Goal: Task Accomplishment & Management: Manage account settings

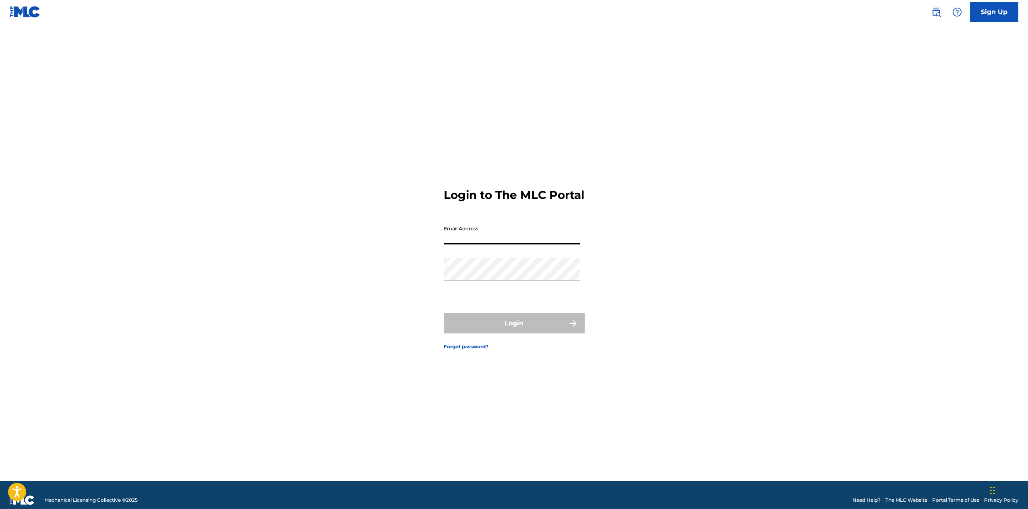
click at [476, 242] on input "Email Address" at bounding box center [512, 233] width 136 height 23
type input "[PERSON_NAME][EMAIL_ADDRESS][PERSON_NAME][DOMAIN_NAME]"
click at [517, 332] on button "Login" at bounding box center [514, 323] width 141 height 20
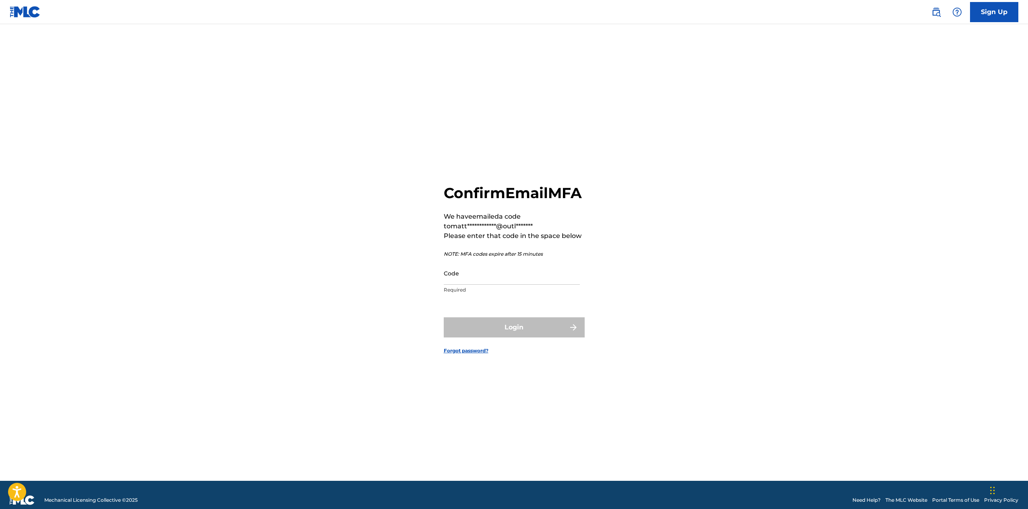
click at [482, 285] on input "Code" at bounding box center [512, 273] width 136 height 23
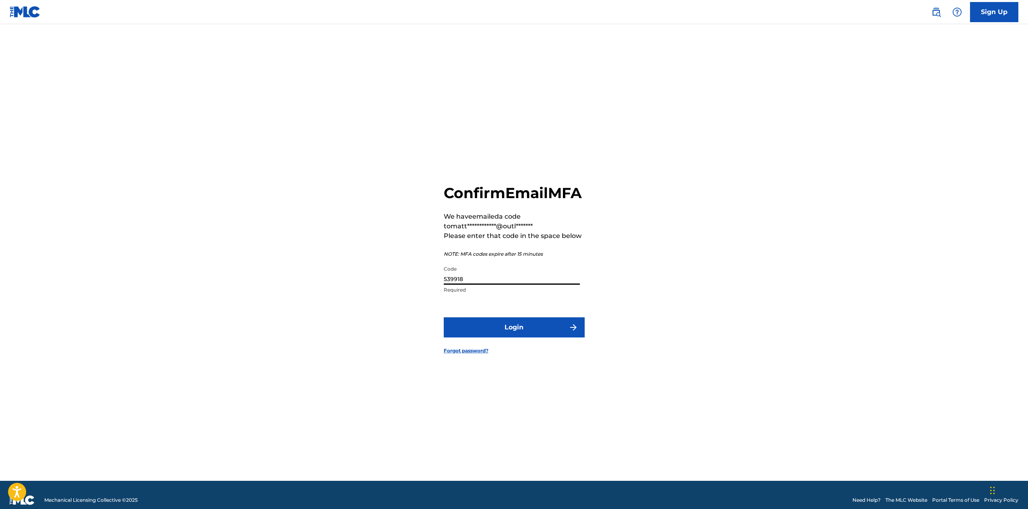
type input "539918"
click at [481, 332] on button "Login" at bounding box center [514, 327] width 141 height 20
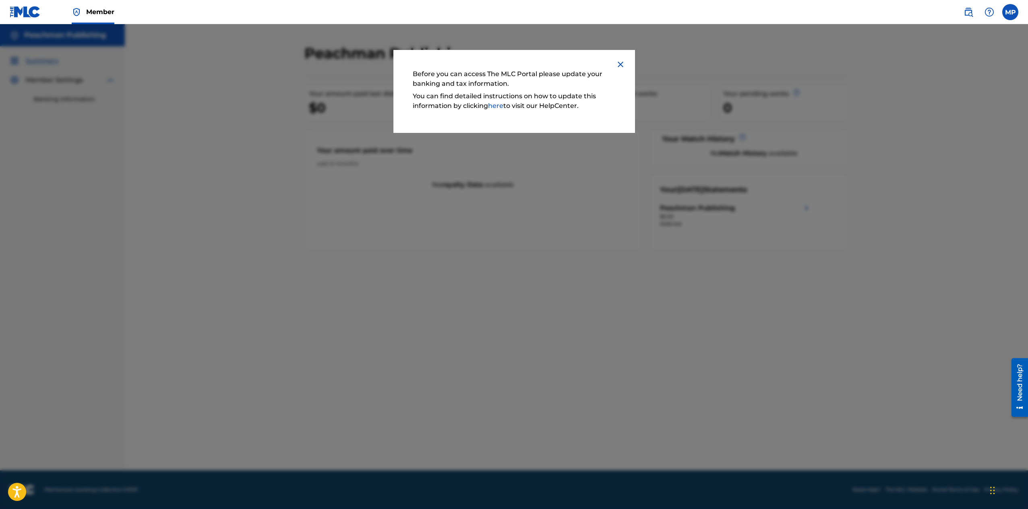
click at [621, 64] on img at bounding box center [621, 65] width 10 height 10
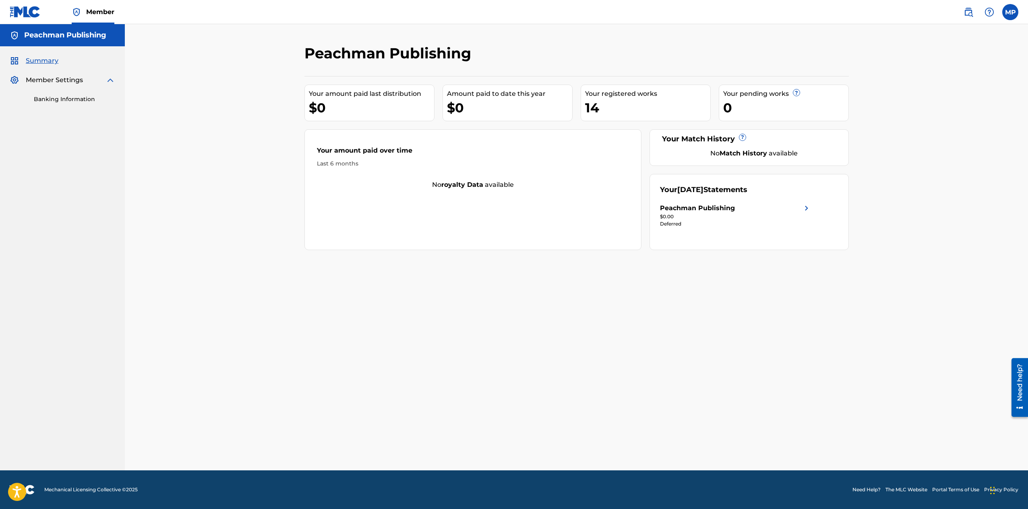
click at [682, 207] on div "Peachman Publishing" at bounding box center [697, 208] width 75 height 10
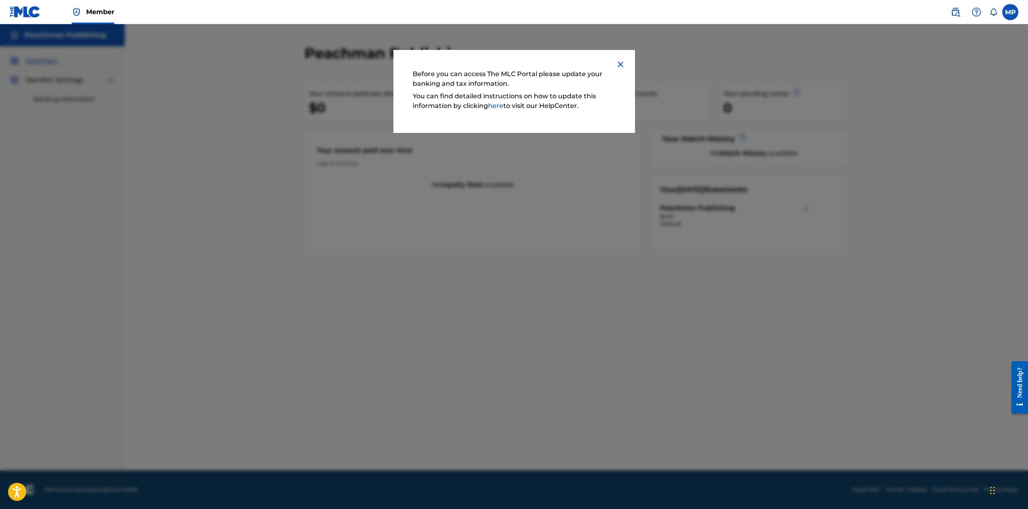
click at [620, 66] on img at bounding box center [621, 65] width 10 height 10
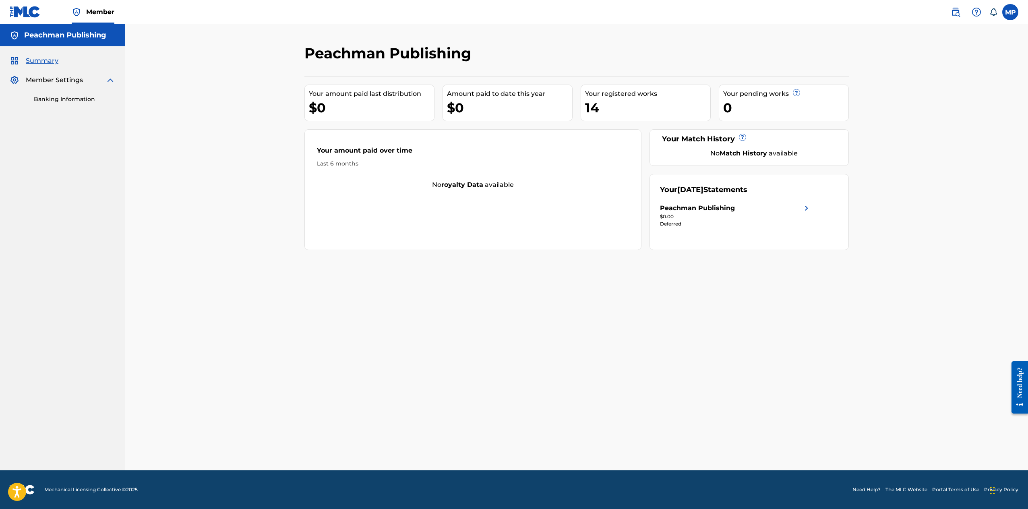
click at [673, 207] on div "Peachman Publishing" at bounding box center [697, 208] width 75 height 10
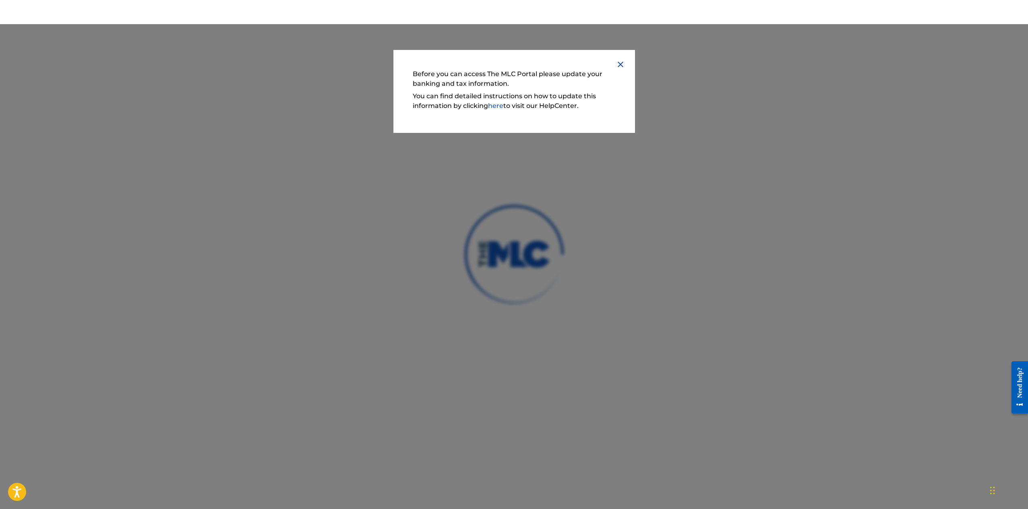
click at [500, 106] on link "here" at bounding box center [495, 106] width 15 height 8
click at [501, 107] on link "here" at bounding box center [495, 106] width 15 height 8
click at [622, 65] on img at bounding box center [621, 65] width 10 height 10
click at [620, 64] on img at bounding box center [621, 65] width 10 height 10
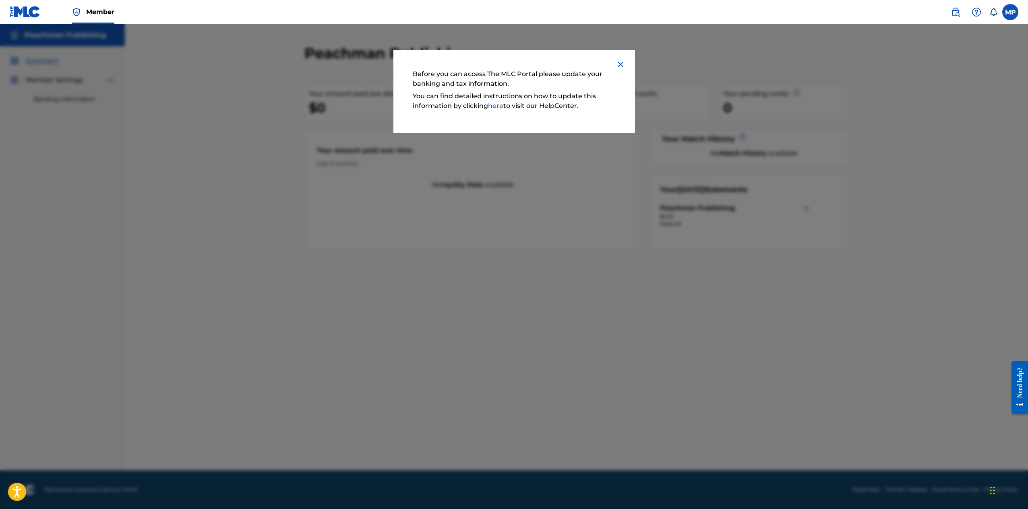
click at [621, 63] on img at bounding box center [621, 65] width 10 height 10
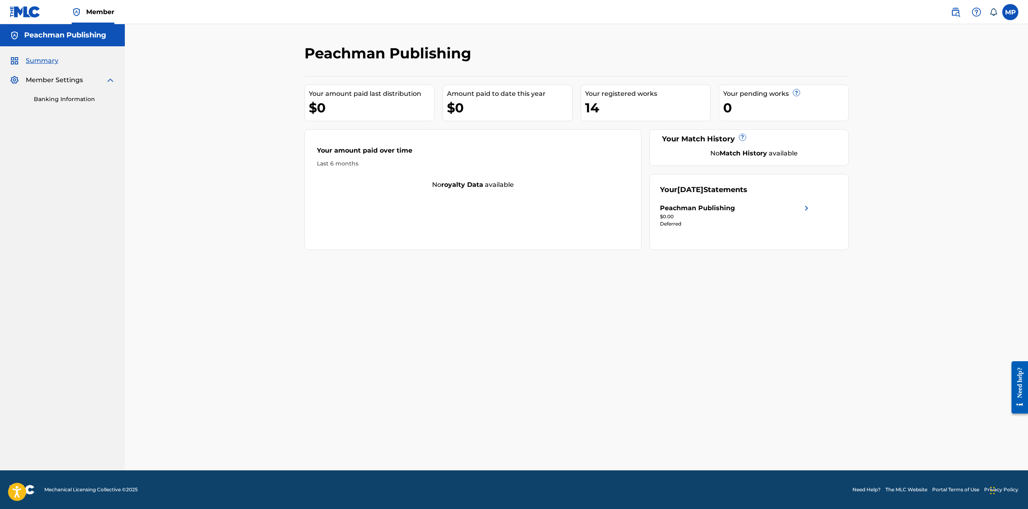
click at [94, 12] on span "Member" at bounding box center [100, 11] width 28 height 9
click at [78, 10] on img at bounding box center [77, 12] width 10 height 10
click at [1012, 14] on label at bounding box center [1011, 12] width 16 height 16
click at [1011, 12] on input "MP Matthew Peachman matthew.peachman@outlook.com Notification Preferences Profi…" at bounding box center [1011, 12] width 0 height 0
click at [935, 99] on link "Profile" at bounding box center [931, 100] width 16 height 7
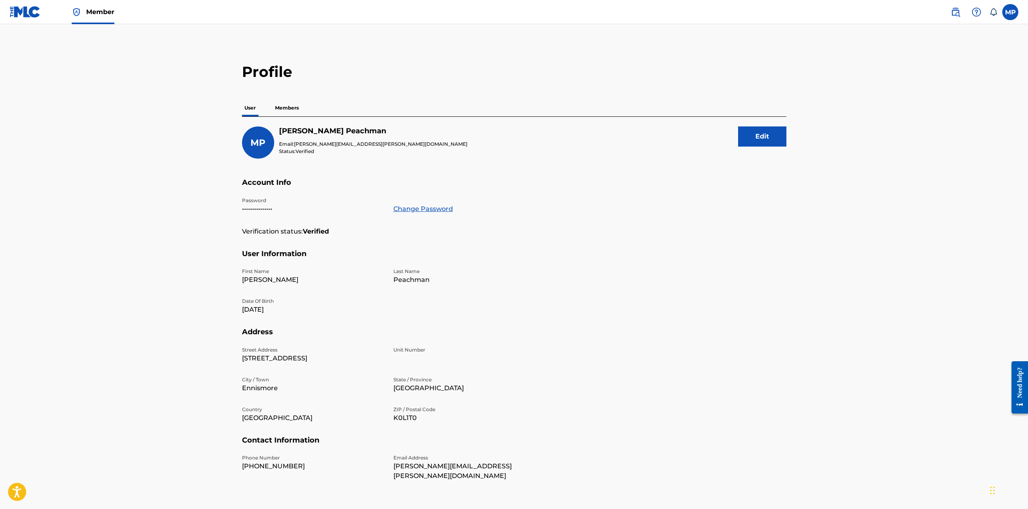
click at [103, 10] on span "Member" at bounding box center [100, 11] width 28 height 9
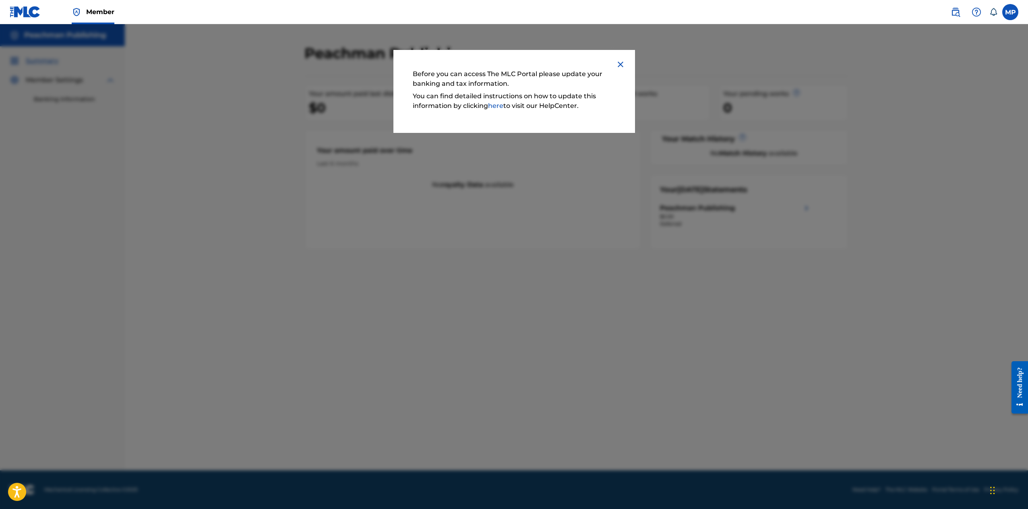
click at [498, 106] on link "here" at bounding box center [495, 106] width 15 height 8
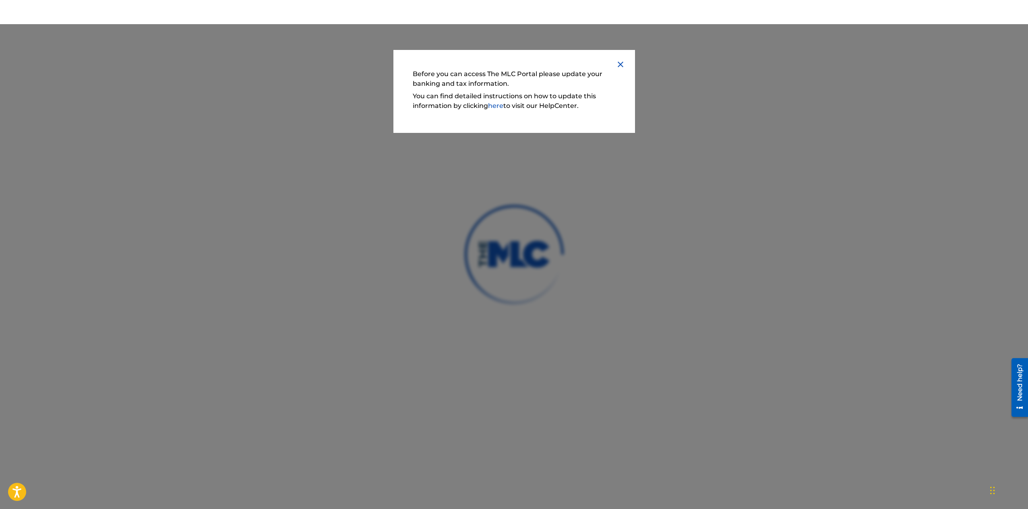
click at [620, 65] on img at bounding box center [621, 65] width 10 height 10
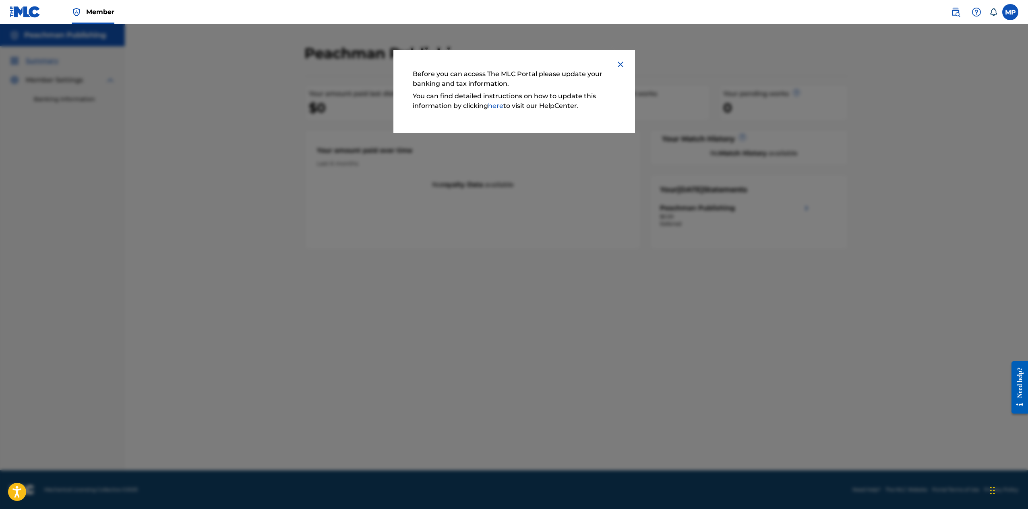
click at [618, 64] on img at bounding box center [621, 65] width 10 height 10
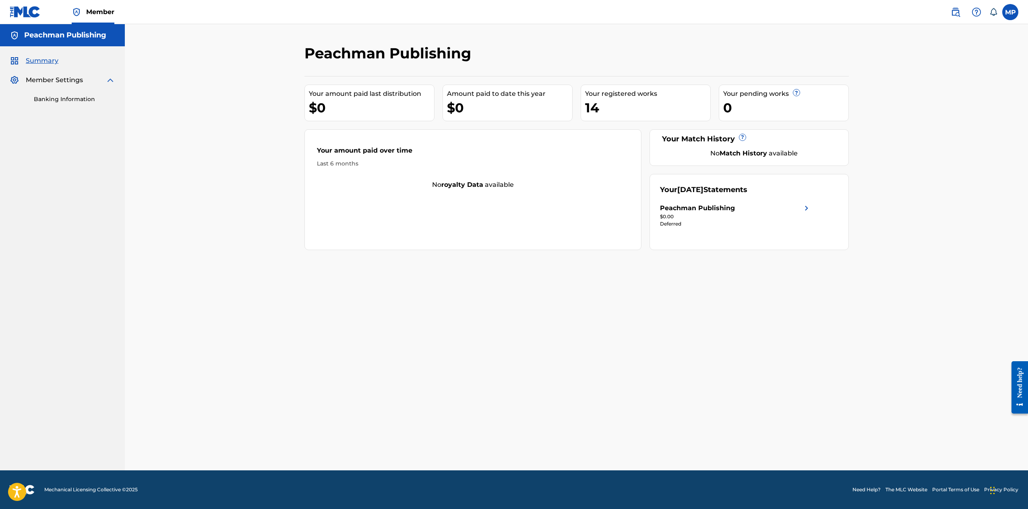
click at [74, 98] on link "Banking Information" at bounding box center [74, 99] width 81 height 8
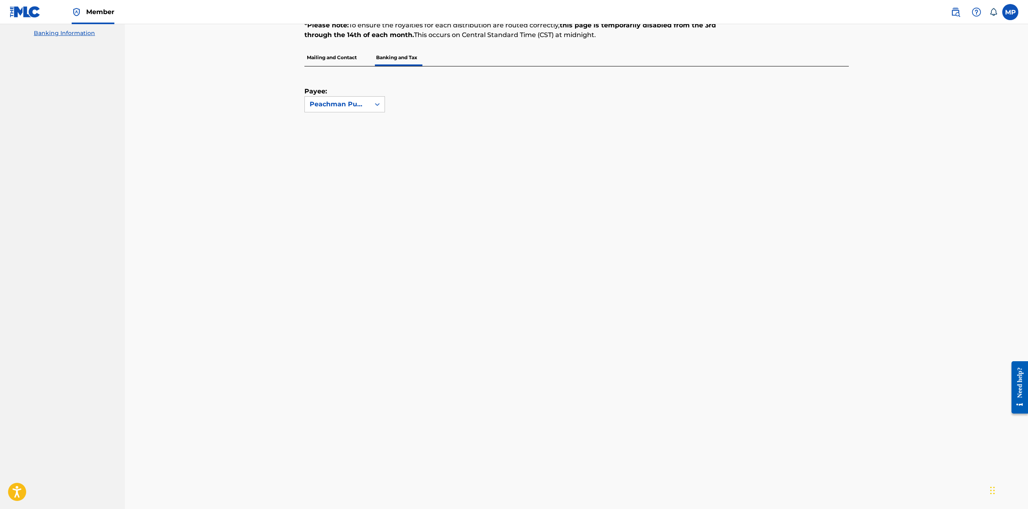
scroll to position [35, 0]
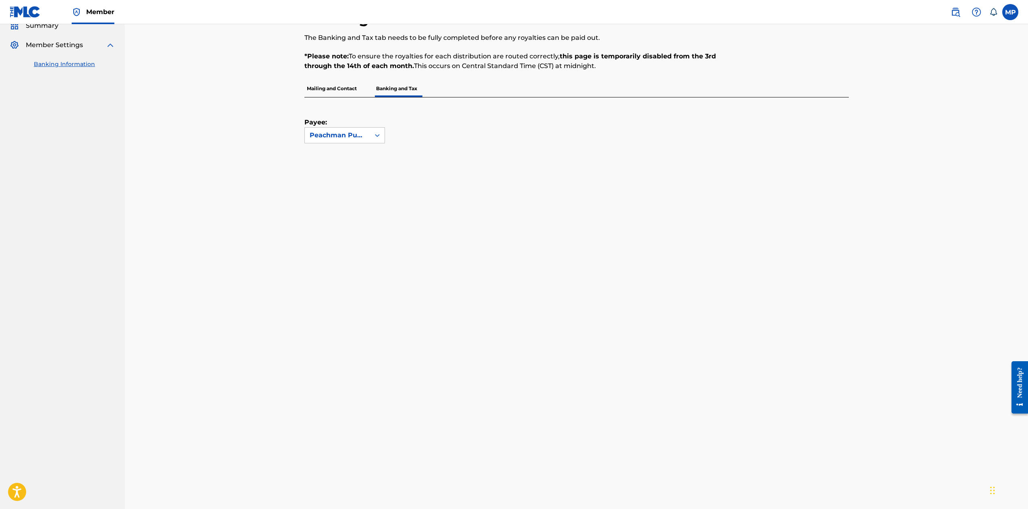
click at [340, 89] on p "Mailing and Contact" at bounding box center [332, 88] width 55 height 17
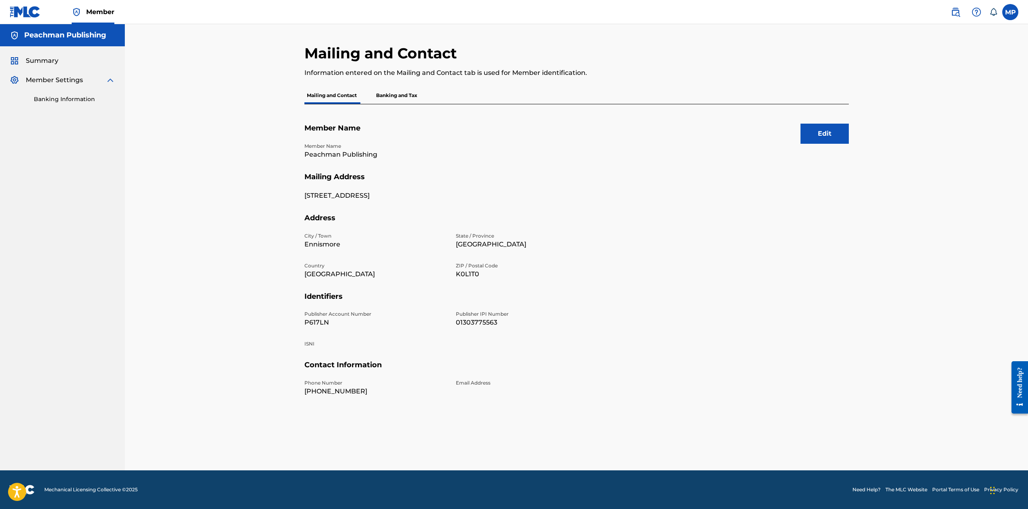
click at [398, 96] on p "Banking and Tax" at bounding box center [397, 95] width 46 height 17
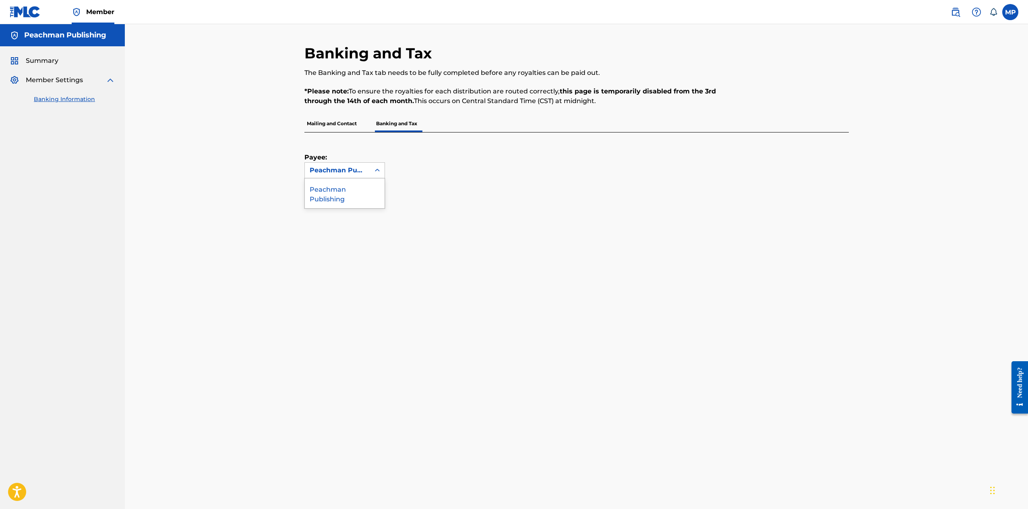
click at [379, 169] on icon at bounding box center [377, 170] width 8 height 8
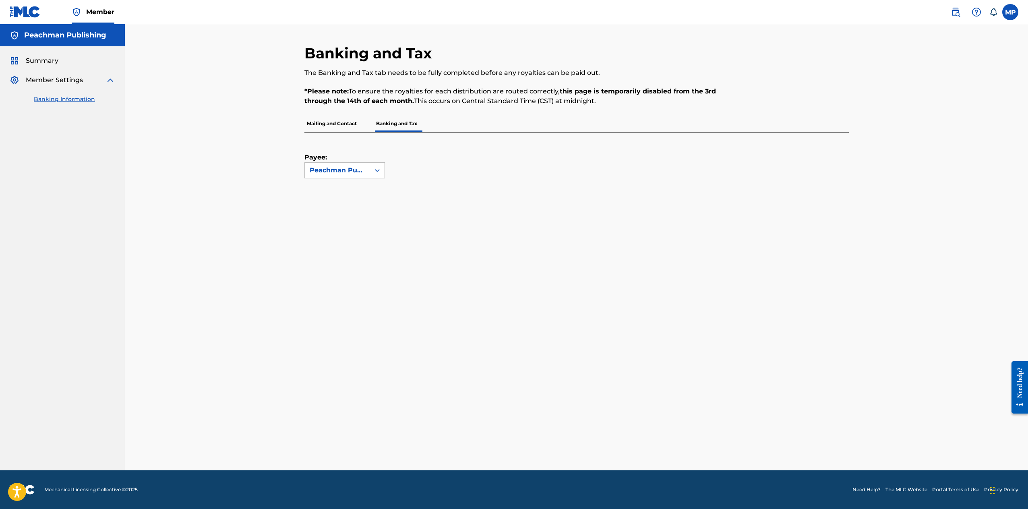
click at [327, 122] on p "Mailing and Contact" at bounding box center [332, 123] width 55 height 17
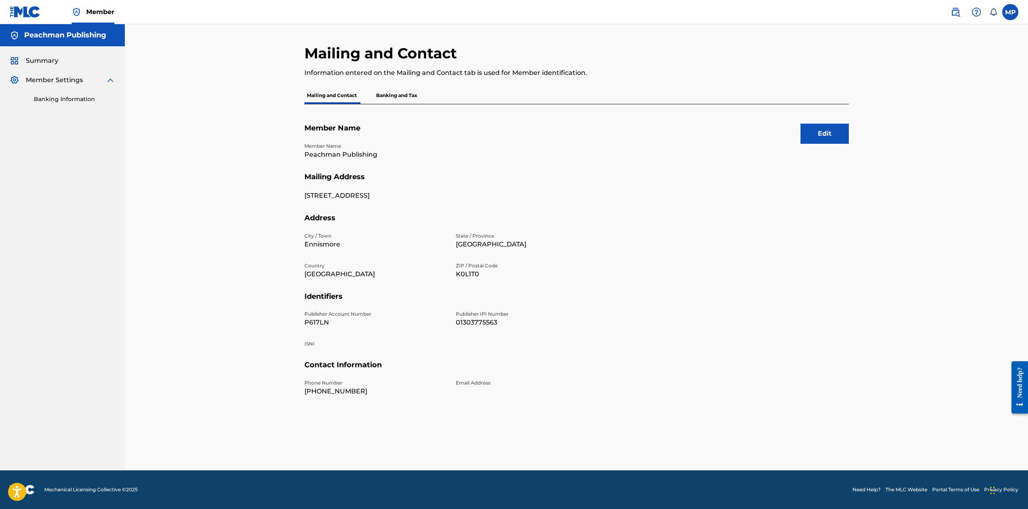
click at [17, 34] on img at bounding box center [15, 36] width 10 height 10
click at [93, 13] on span "Member" at bounding box center [100, 11] width 28 height 9
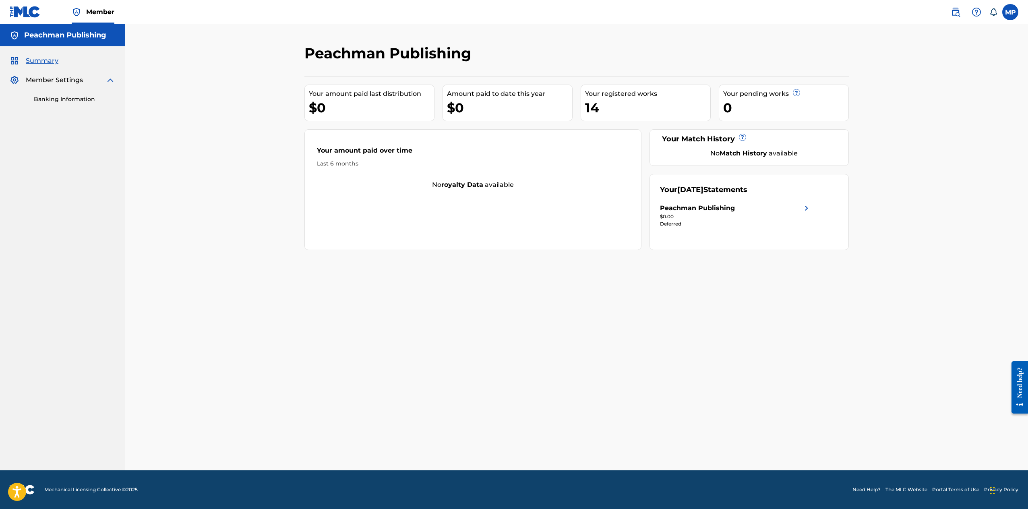
click at [40, 60] on span "Summary" at bounding box center [42, 61] width 33 height 10
click at [700, 208] on div "Peachman Publishing" at bounding box center [697, 208] width 75 height 10
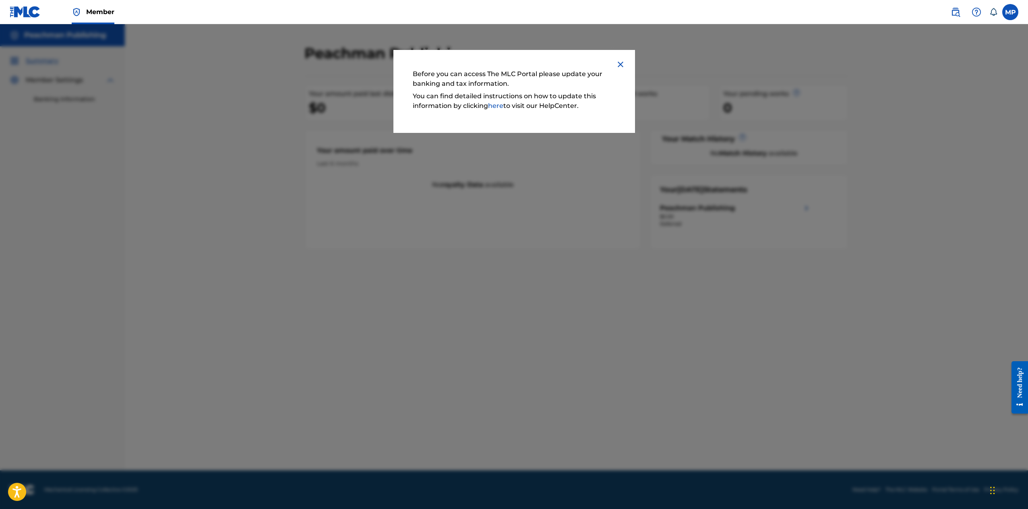
click at [621, 67] on img at bounding box center [621, 65] width 10 height 10
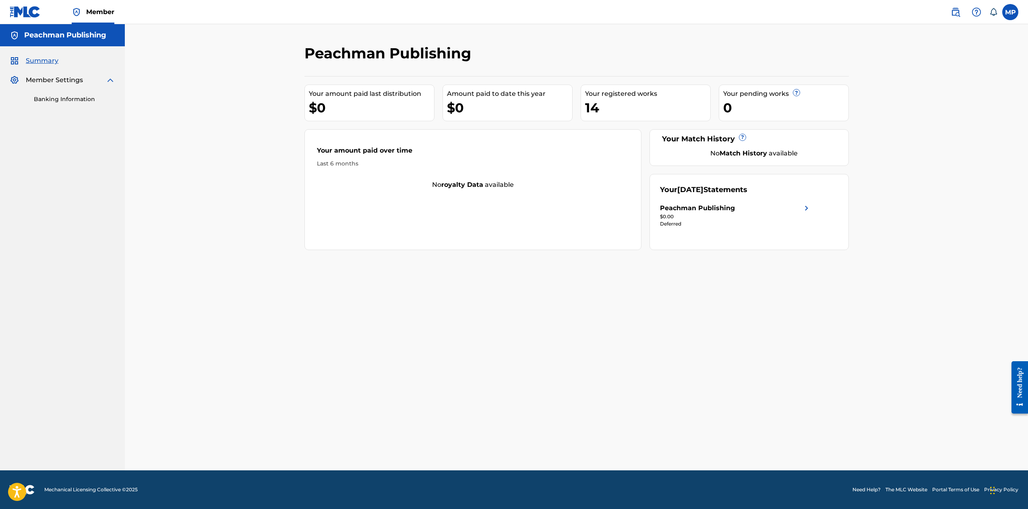
click at [672, 207] on div "Peachman Publishing" at bounding box center [697, 208] width 75 height 10
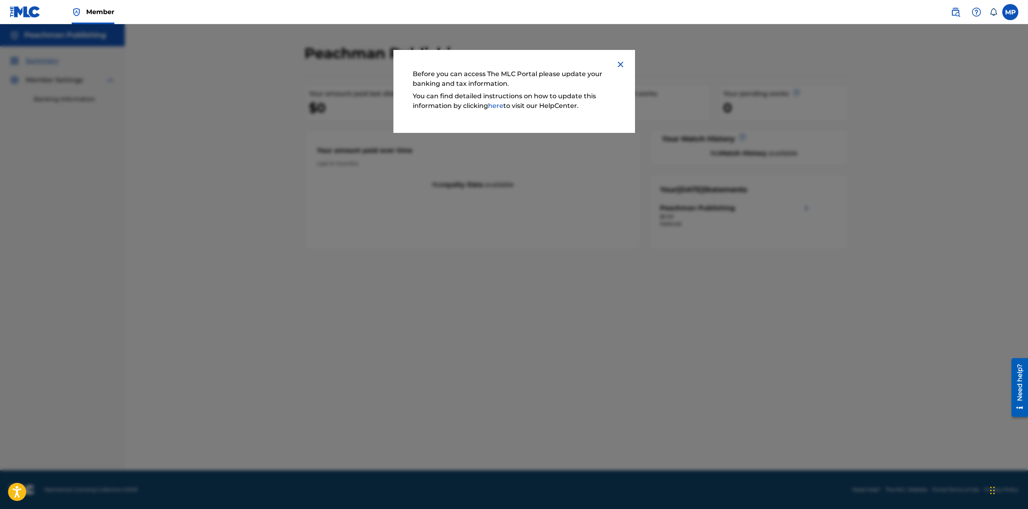
click at [620, 64] on img at bounding box center [621, 65] width 10 height 10
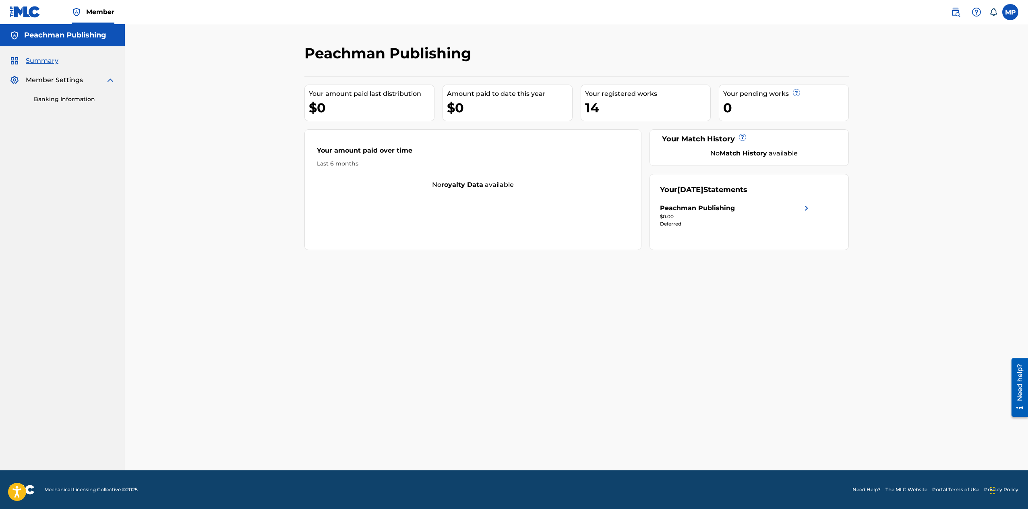
click at [668, 222] on div "Deferred" at bounding box center [735, 223] width 151 height 7
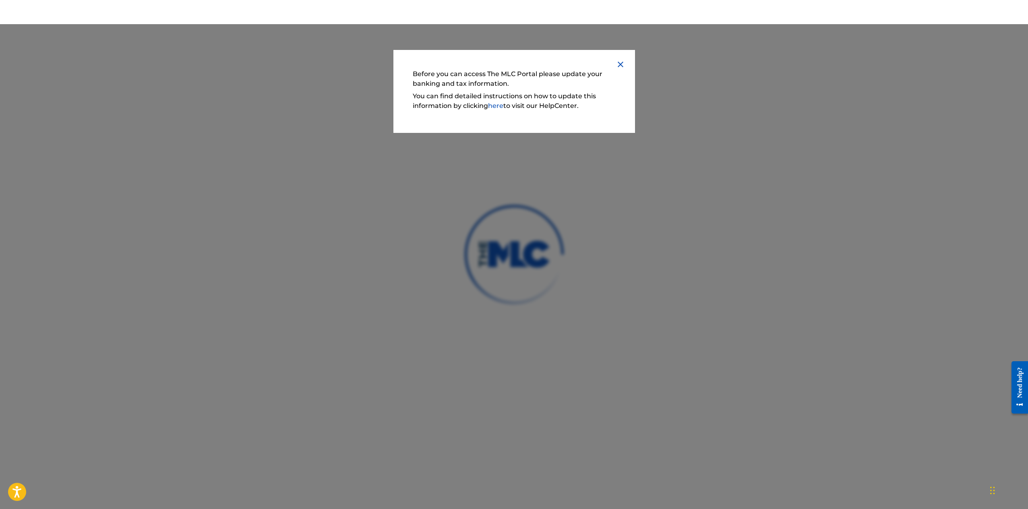
click at [620, 62] on img at bounding box center [621, 65] width 10 height 10
click at [625, 59] on div "Before you can access The MLC Portal please update your banking and tax informa…" at bounding box center [515, 91] width 242 height 83
click at [621, 64] on img at bounding box center [621, 65] width 10 height 10
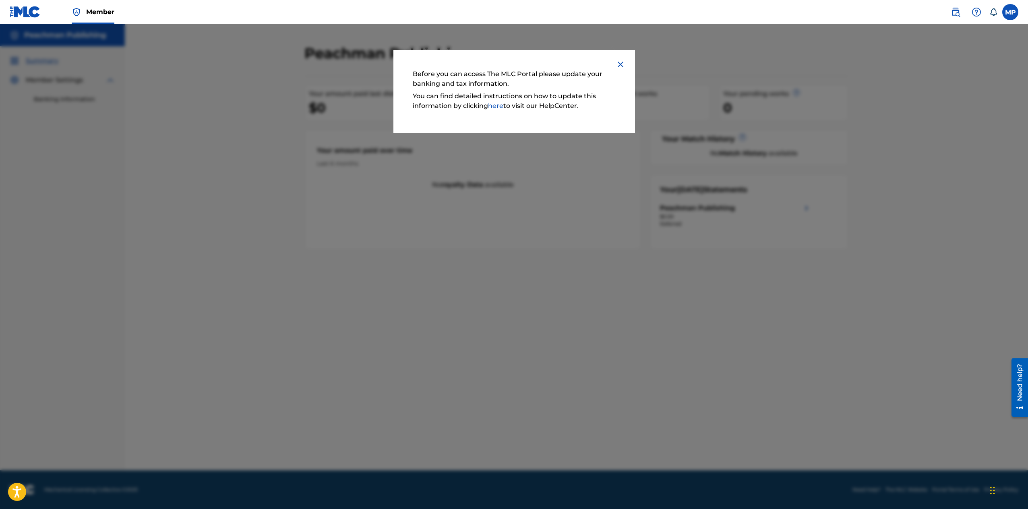
click at [619, 65] on img at bounding box center [621, 65] width 10 height 10
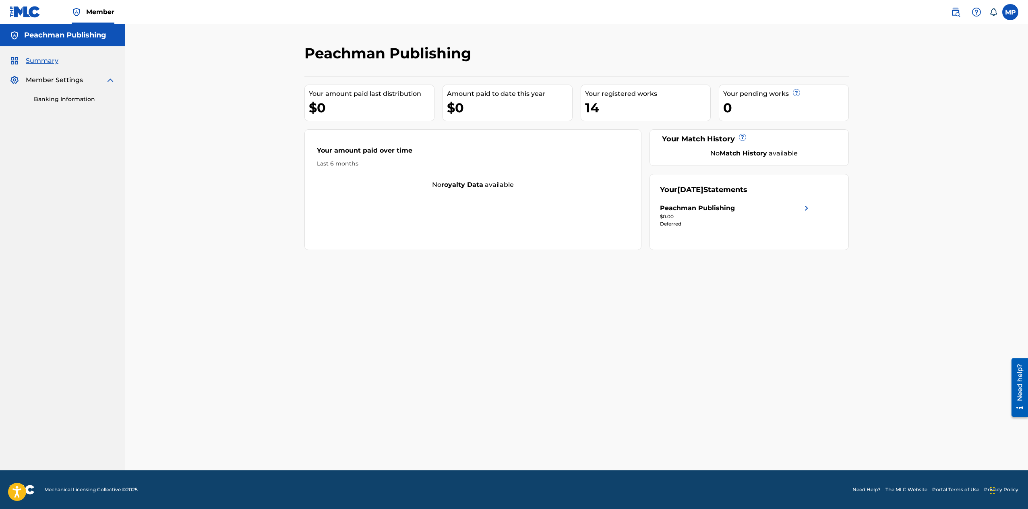
click at [50, 99] on link "Banking Information" at bounding box center [74, 99] width 81 height 8
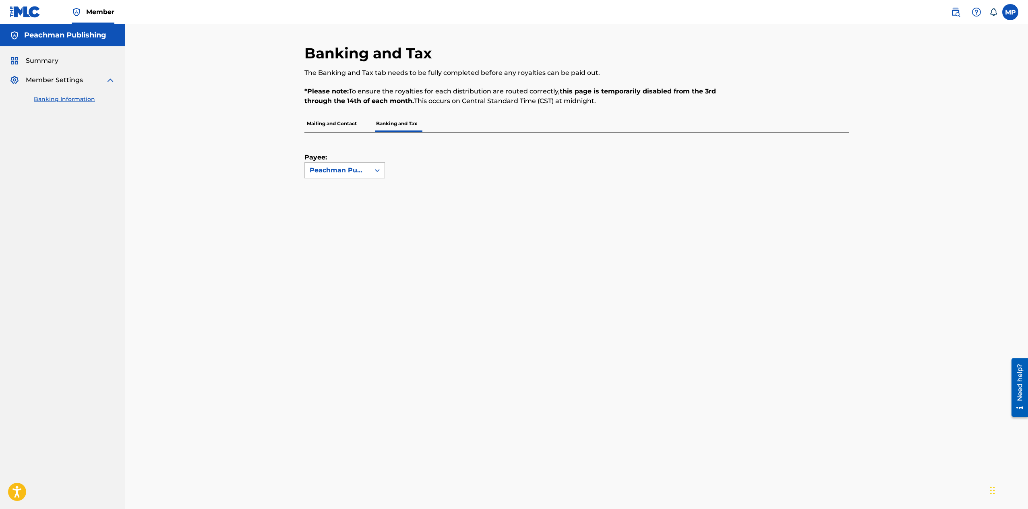
click at [14, 79] on img at bounding box center [15, 80] width 10 height 10
click at [53, 100] on link "Banking Information" at bounding box center [74, 99] width 81 height 8
click at [51, 60] on span "Summary" at bounding box center [42, 61] width 33 height 10
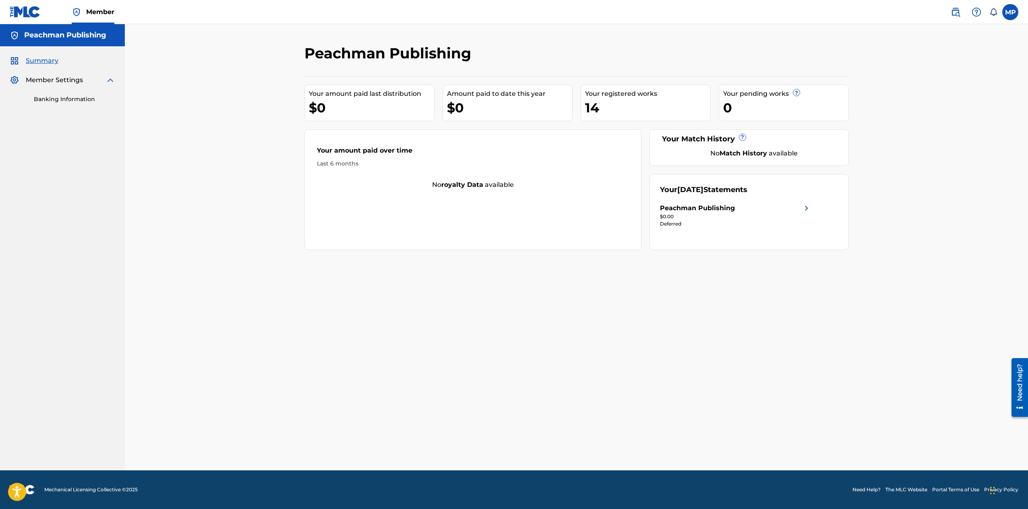
click at [17, 61] on img at bounding box center [15, 61] width 10 height 10
click at [1004, 12] on label at bounding box center [1011, 12] width 16 height 16
click at [1011, 12] on input "MP [PERSON_NAME] [PERSON_NAME][EMAIL_ADDRESS][PERSON_NAME][DOMAIN_NAME] Notific…" at bounding box center [1011, 12] width 0 height 0
click at [898, 56] on div "Peachman Publishing Your amount paid last distribution $0 Amount paid to date t…" at bounding box center [577, 247] width 904 height 446
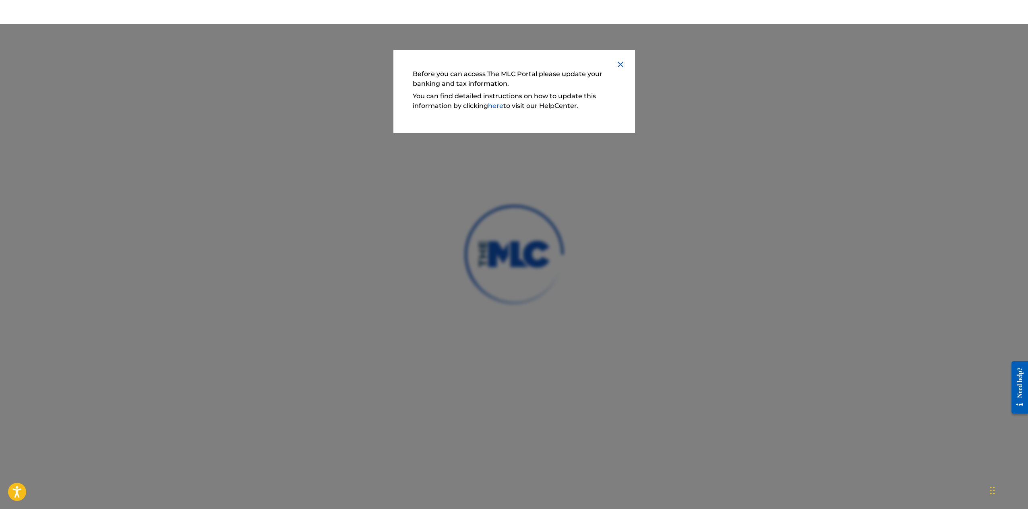
click at [621, 64] on img at bounding box center [621, 65] width 10 height 10
